Goal: Task Accomplishment & Management: Use online tool/utility

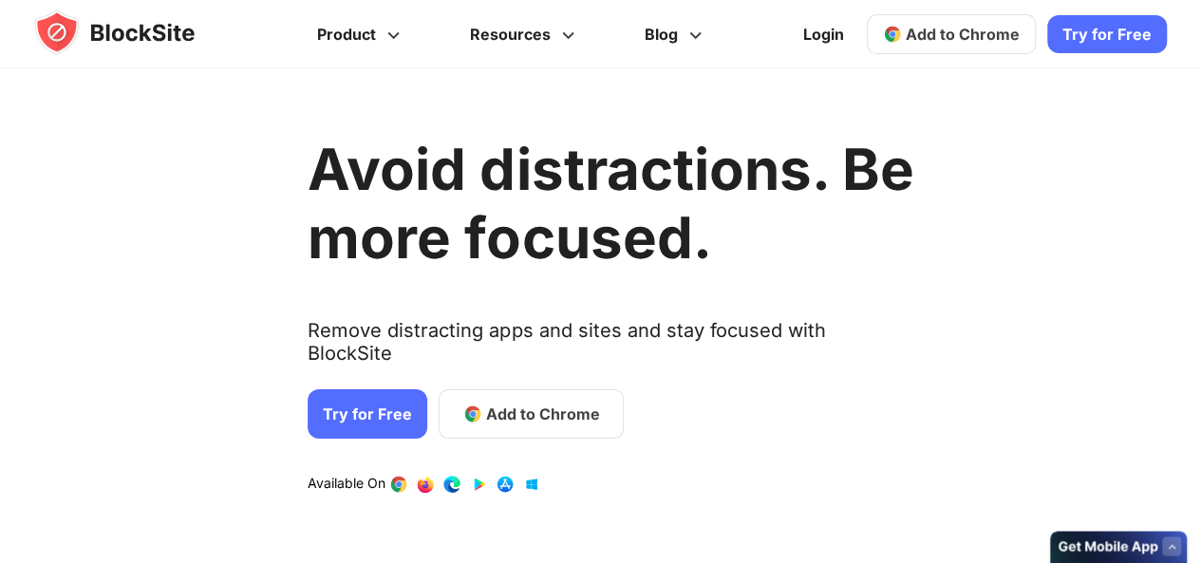
click at [967, 40] on span "Add to Chrome" at bounding box center [963, 34] width 114 height 19
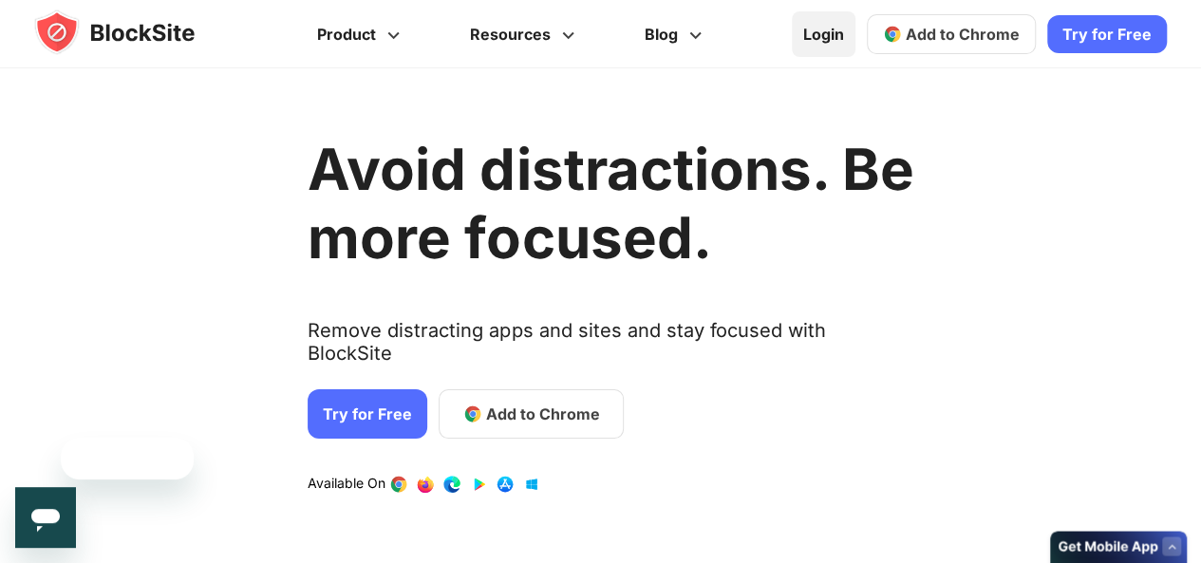
click at [824, 48] on link "Login" at bounding box center [824, 34] width 64 height 46
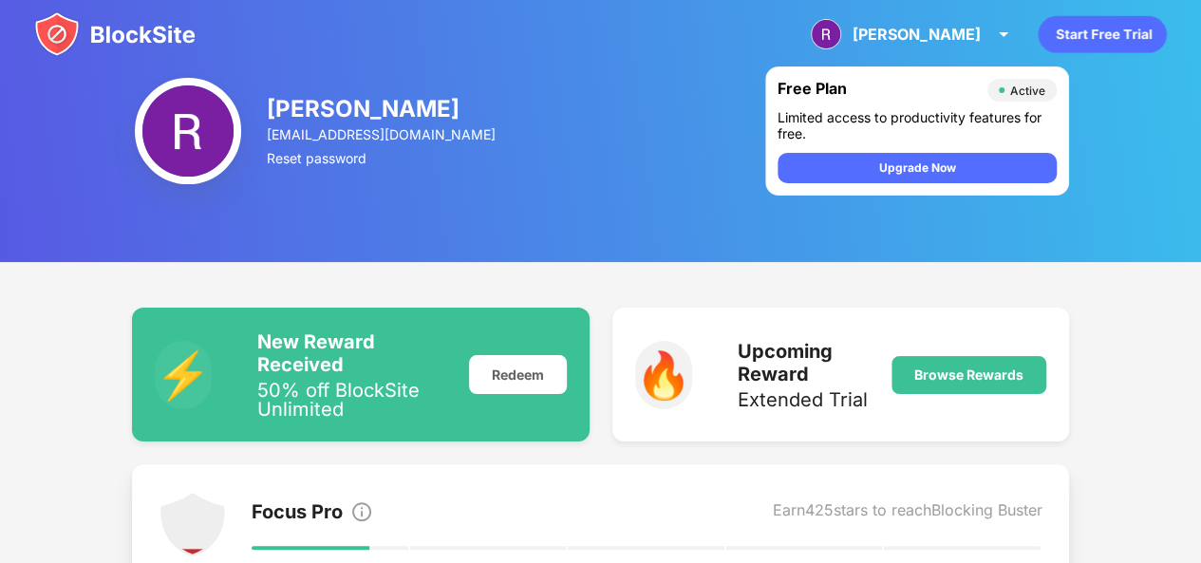
click at [55, 28] on img at bounding box center [114, 34] width 161 height 46
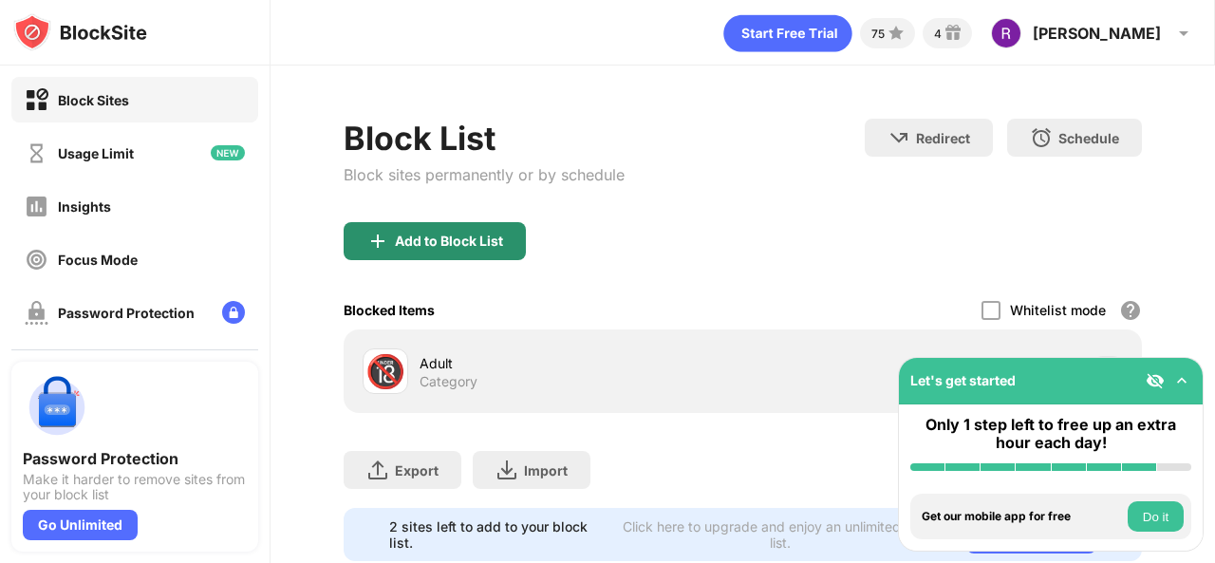
click at [442, 227] on div "Add to Block List" at bounding box center [435, 241] width 182 height 38
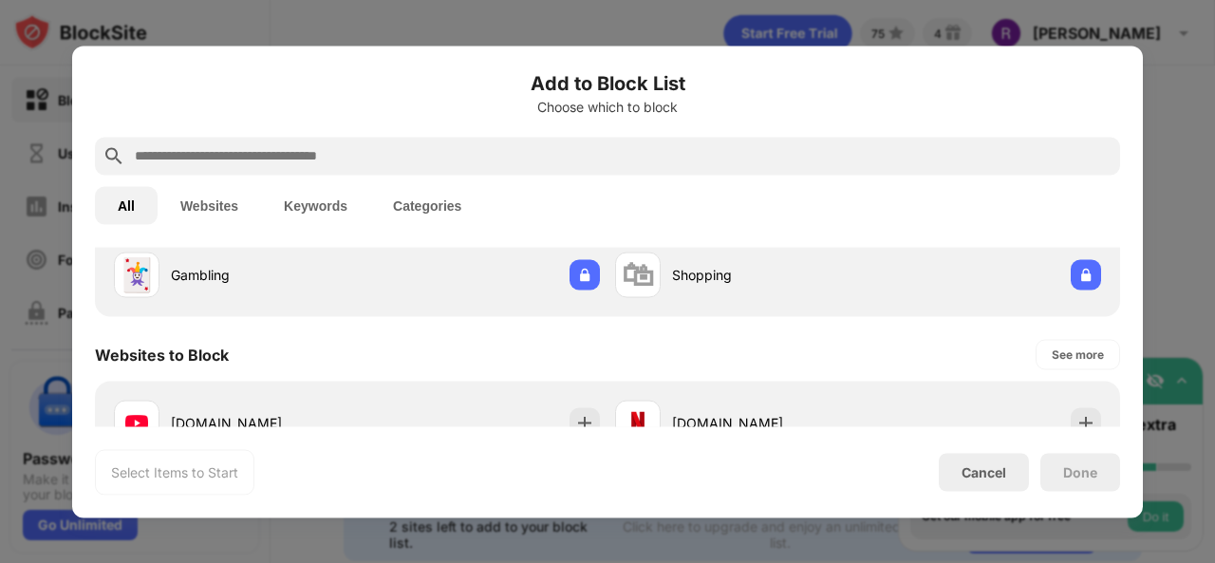
scroll to position [190, 0]
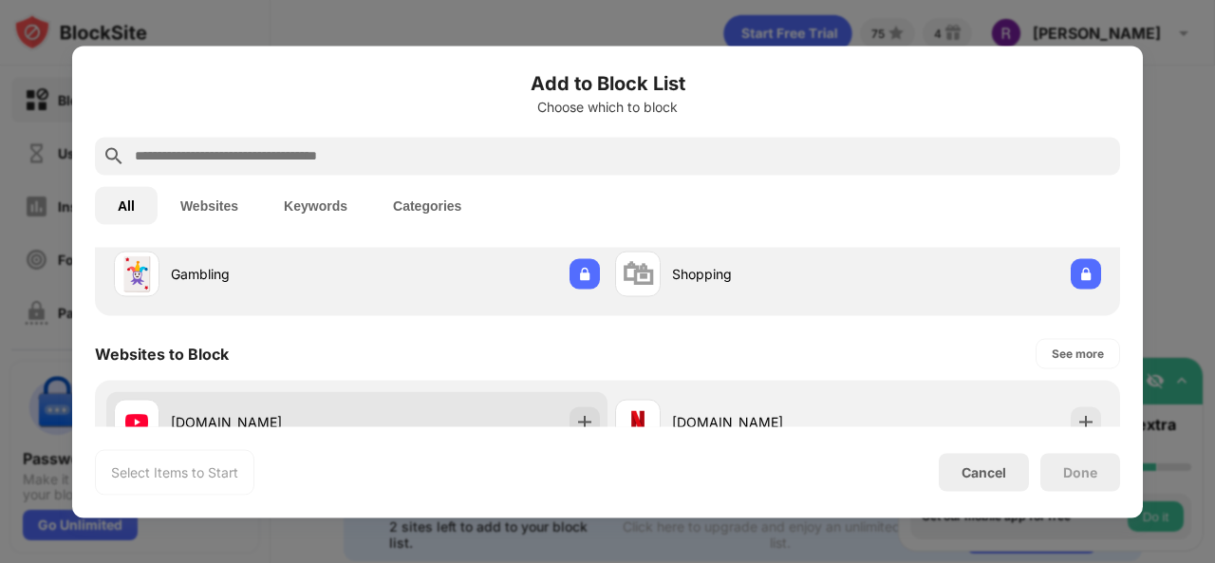
click at [351, 404] on div "youtube.com" at bounding box center [235, 422] width 243 height 46
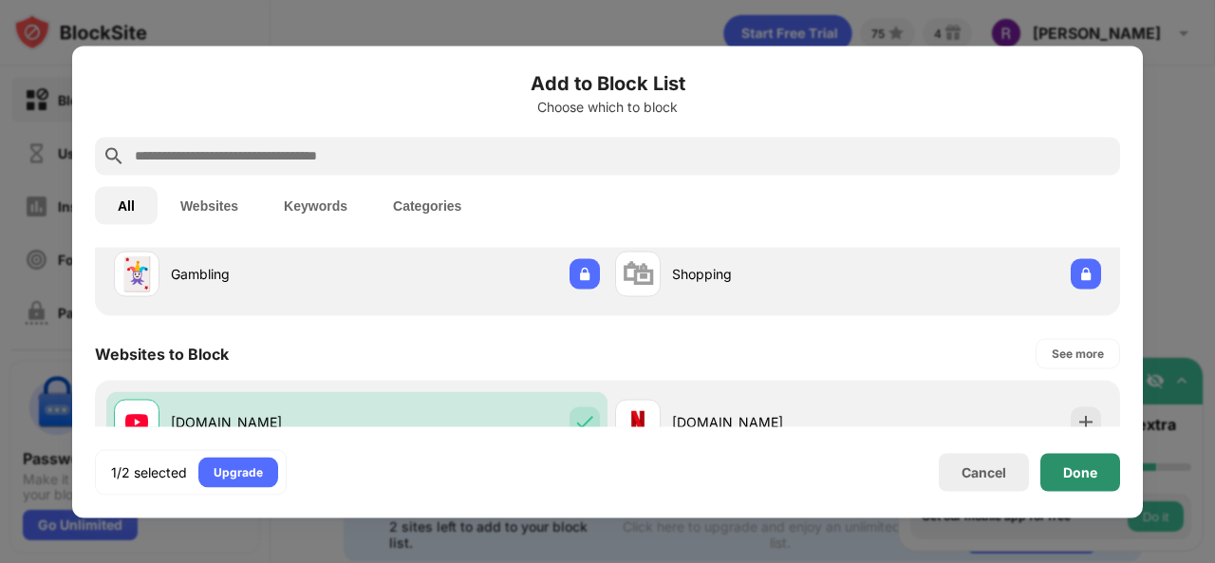
click at [1094, 476] on div "Done" at bounding box center [1080, 471] width 34 height 15
